Goal: Task Accomplishment & Management: Manage account settings

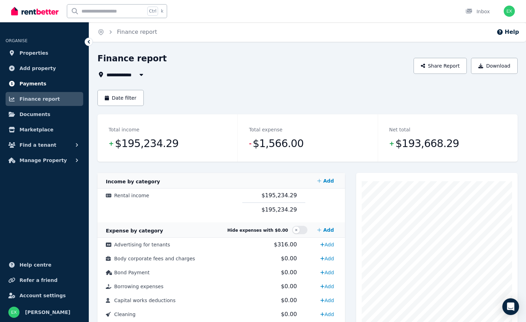
click at [32, 83] on span "Payments" at bounding box center [32, 83] width 27 height 8
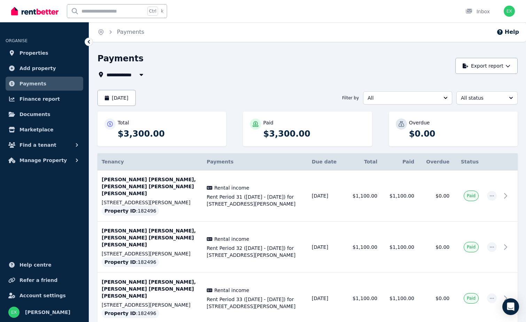
scroll to position [18, 0]
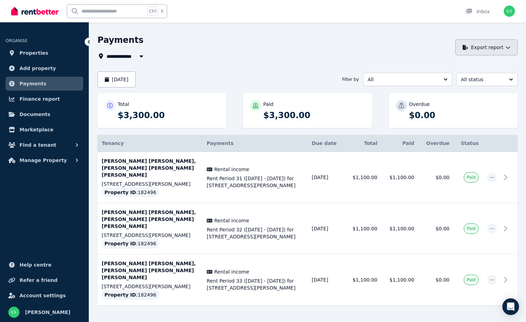
click at [483, 54] on button "Export report" at bounding box center [486, 47] width 62 height 16
click at [466, 63] on p "PDF" at bounding box center [461, 65] width 15 height 7
